Goal: Task Accomplishment & Management: Manage account settings

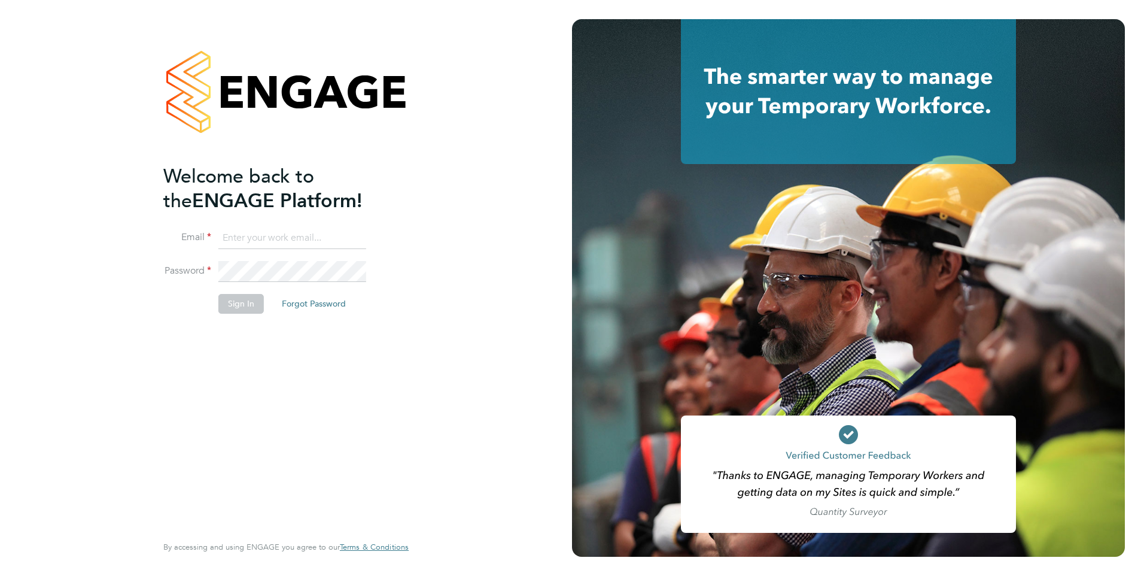
type input "abbie.leadley@a2dominion.co.uk"
click at [249, 306] on button "Sign In" at bounding box center [240, 303] width 45 height 19
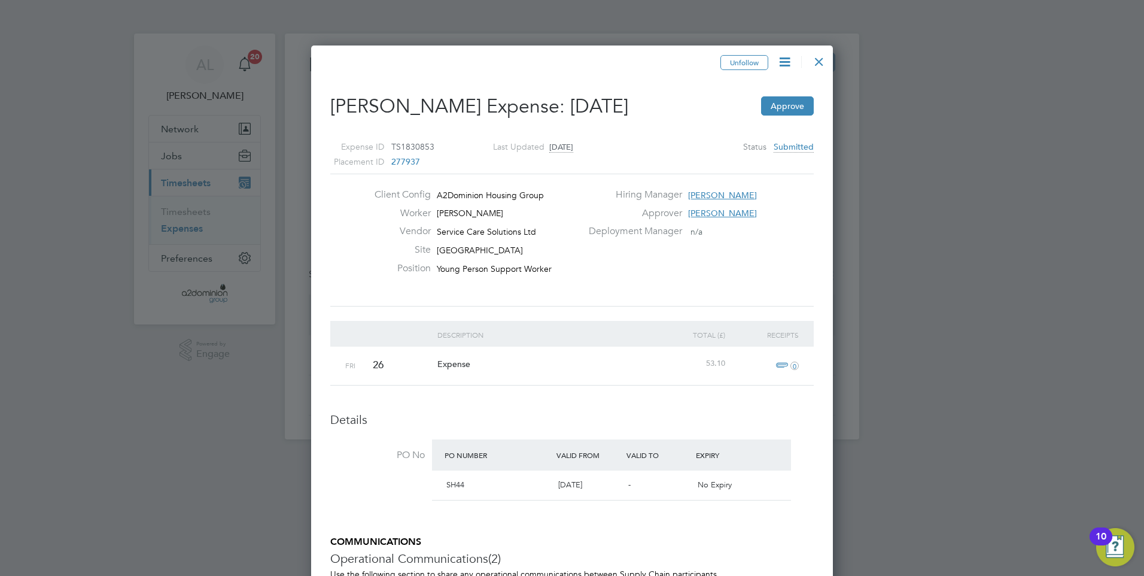
click at [93, 314] on div at bounding box center [572, 288] width 1144 height 576
click at [810, 67] on div at bounding box center [820, 59] width 22 height 22
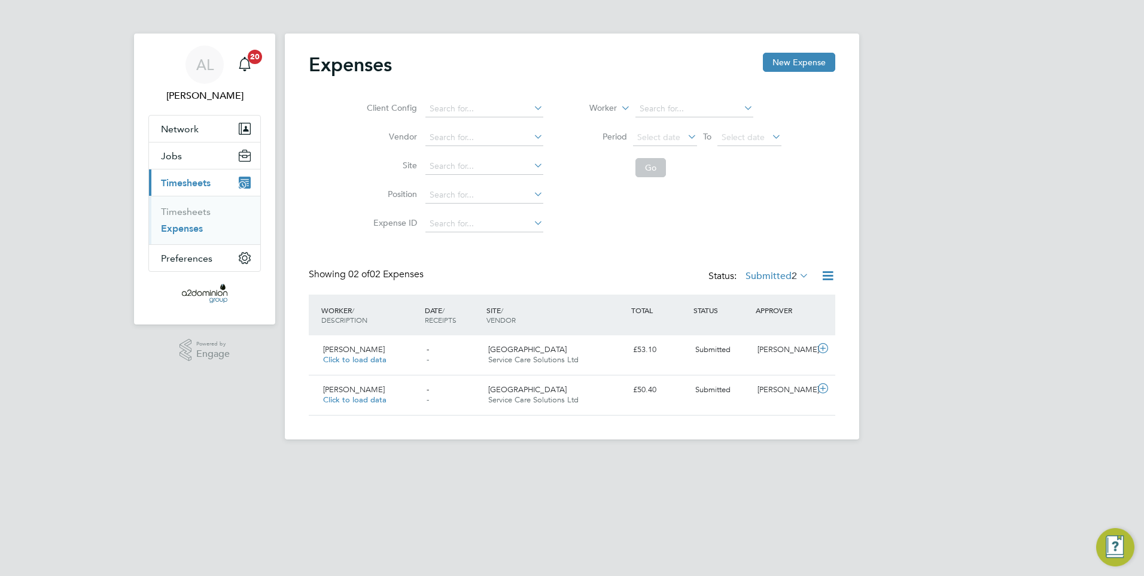
scroll to position [31, 145]
click at [554, 458] on html "AL [PERSON_NAME] Notifications 20 Applications: Network Sites Workers Jobs Posi…" at bounding box center [572, 229] width 1144 height 458
click at [205, 212] on link "Timesheets" at bounding box center [186, 211] width 50 height 11
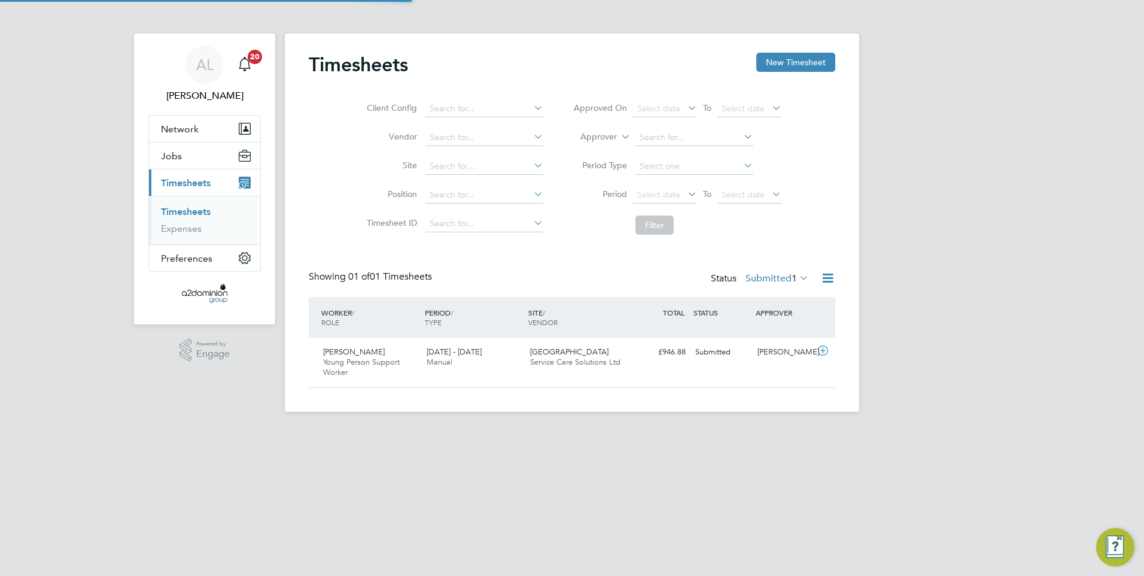
scroll to position [31, 104]
click at [388, 381] on div "[PERSON_NAME] [PERSON_NAME] Person Support Worker [DATE] - [DATE]" at bounding box center [370, 362] width 104 height 40
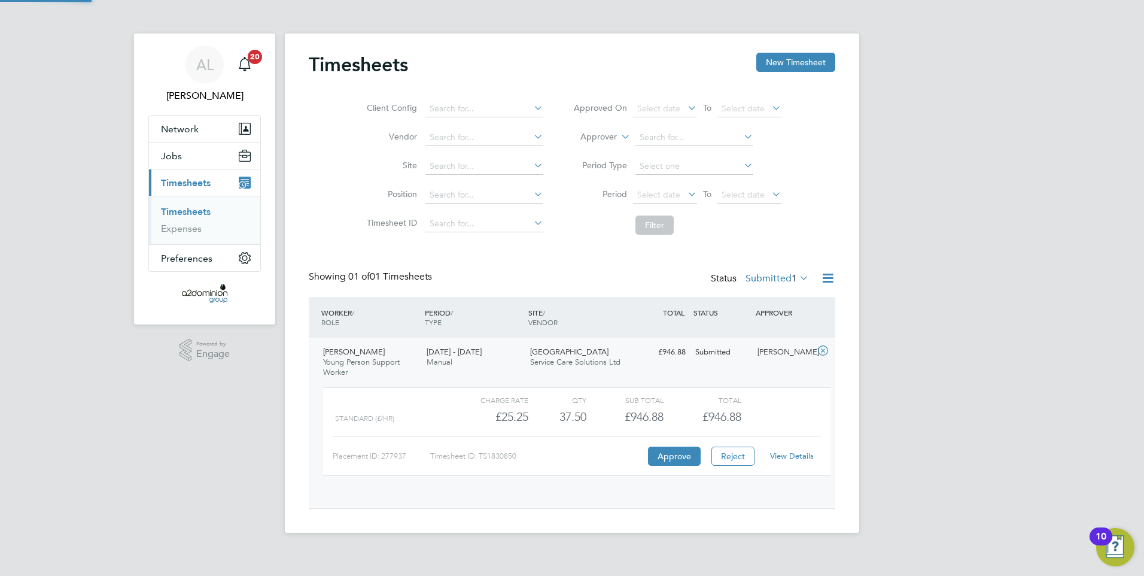
scroll to position [20, 117]
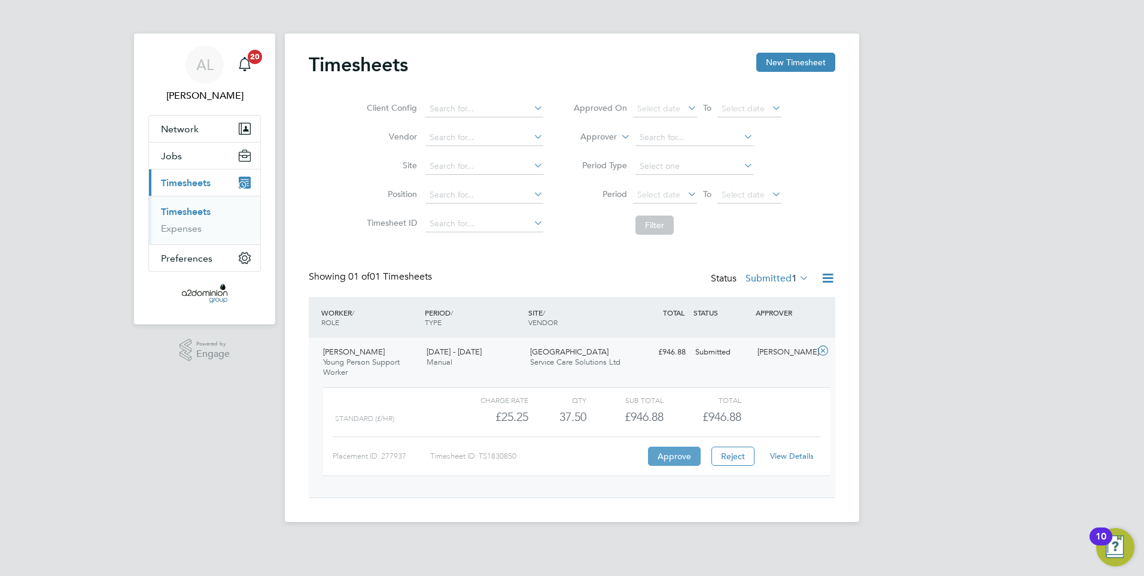
click at [688, 463] on button "Approve" at bounding box center [674, 455] width 53 height 19
click at [197, 232] on link "Expenses" at bounding box center [181, 228] width 41 height 11
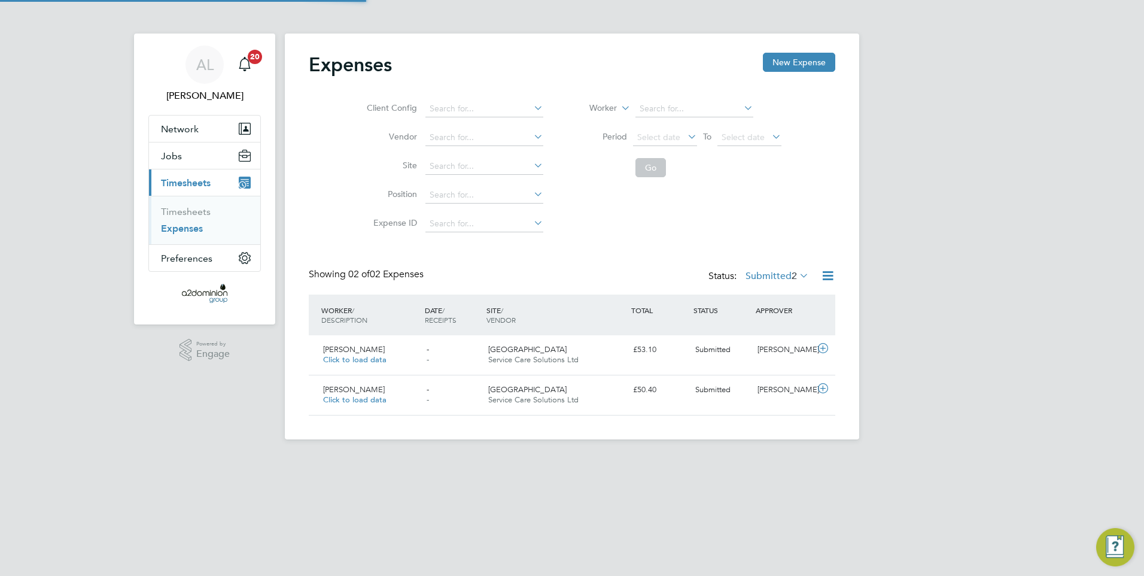
scroll to position [31, 145]
click at [376, 360] on span "Click to load data" at bounding box center [354, 359] width 63 height 10
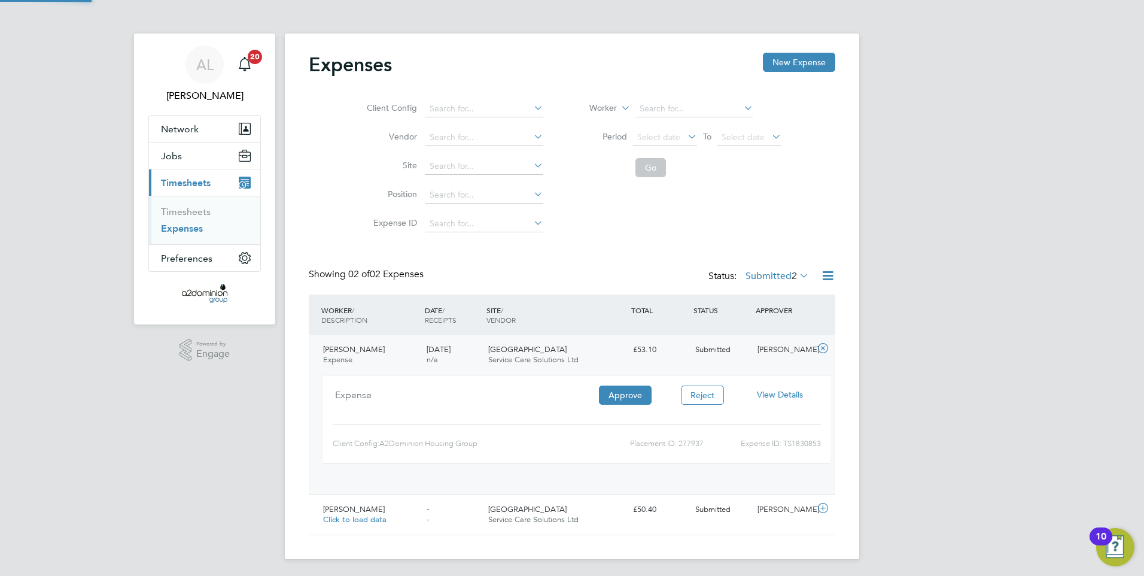
scroll to position [20, 215]
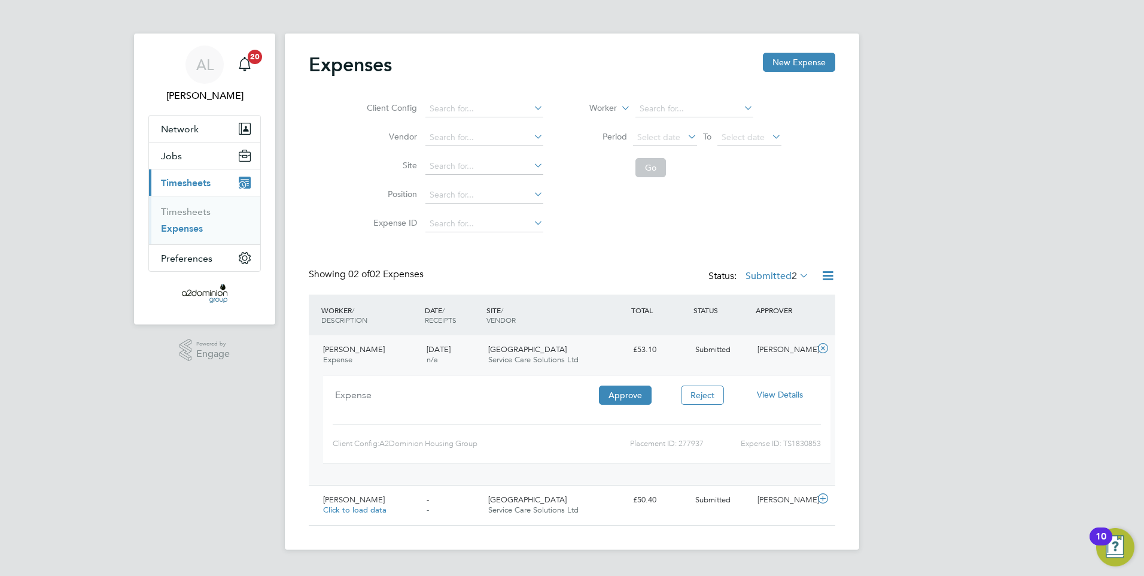
click at [212, 414] on div "AL [PERSON_NAME] Notifications 20 Applications: Network Sites Workers Jobs Posi…" at bounding box center [572, 284] width 1144 height 569
click at [843, 407] on div "Expenses New Expense Client Config Vendor Site Position Expense ID Worker Perio…" at bounding box center [572, 292] width 575 height 516
